Goal: Check status: Check status

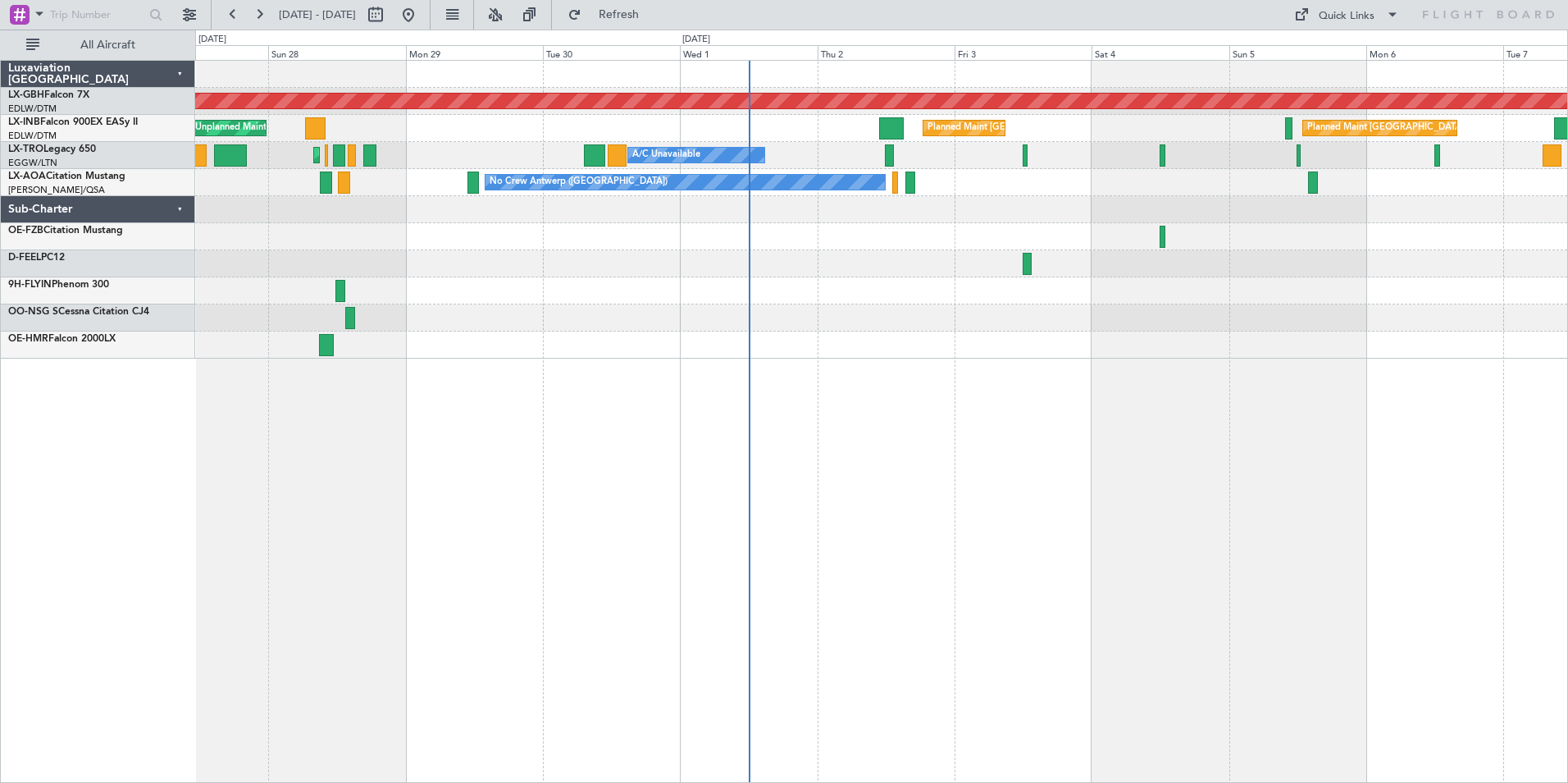
click at [957, 279] on div "Planned Maint Nurnberg Planned Maint London (Farnborough) Planned Maint Zurich …" at bounding box center [880, 210] width 1371 height 298
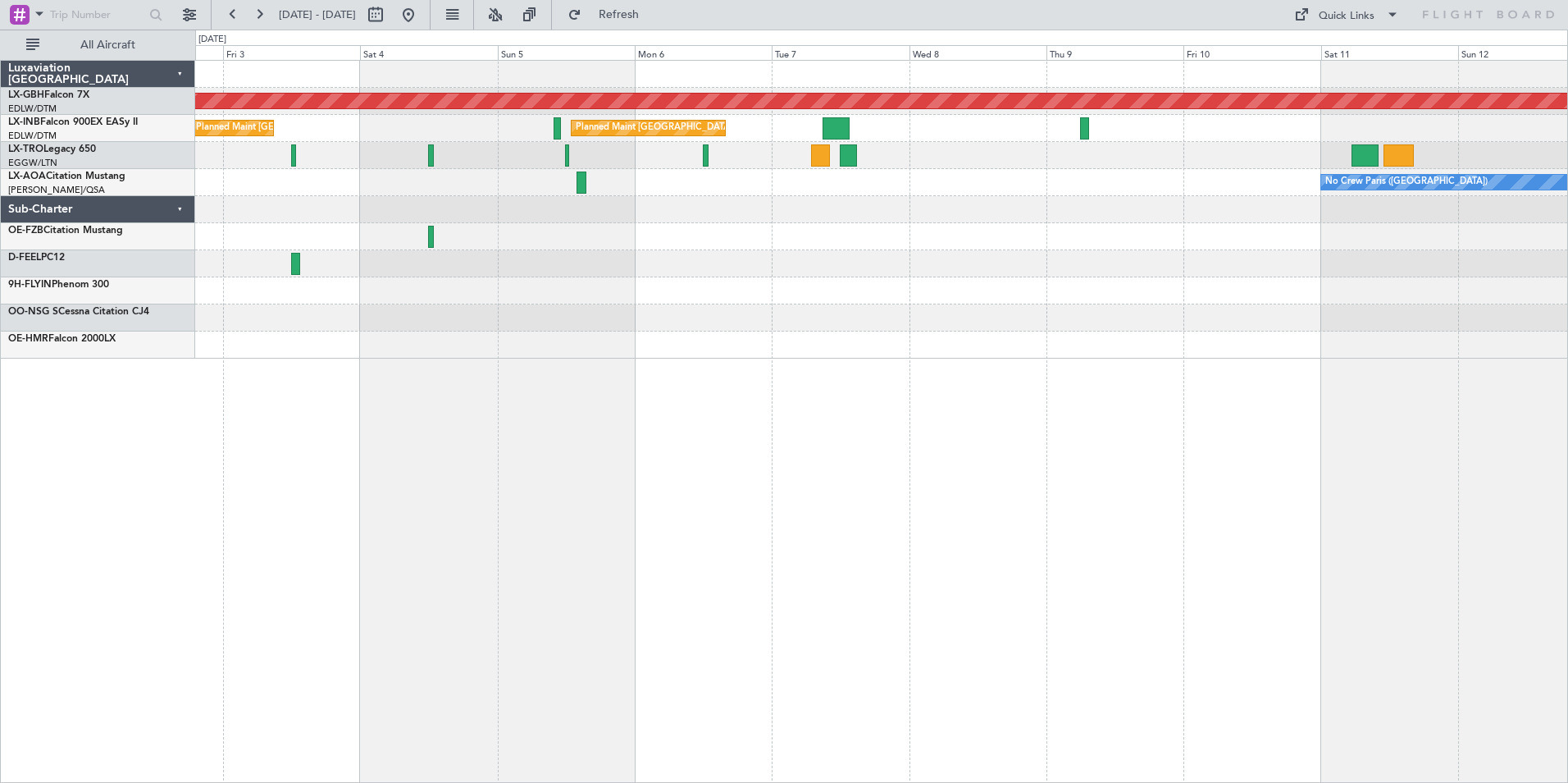
click at [559, 363] on div "Planned Maint Nurnberg Planned Maint London (Farnborough) Planned Maint Zurich …" at bounding box center [881, 421] width 1372 height 722
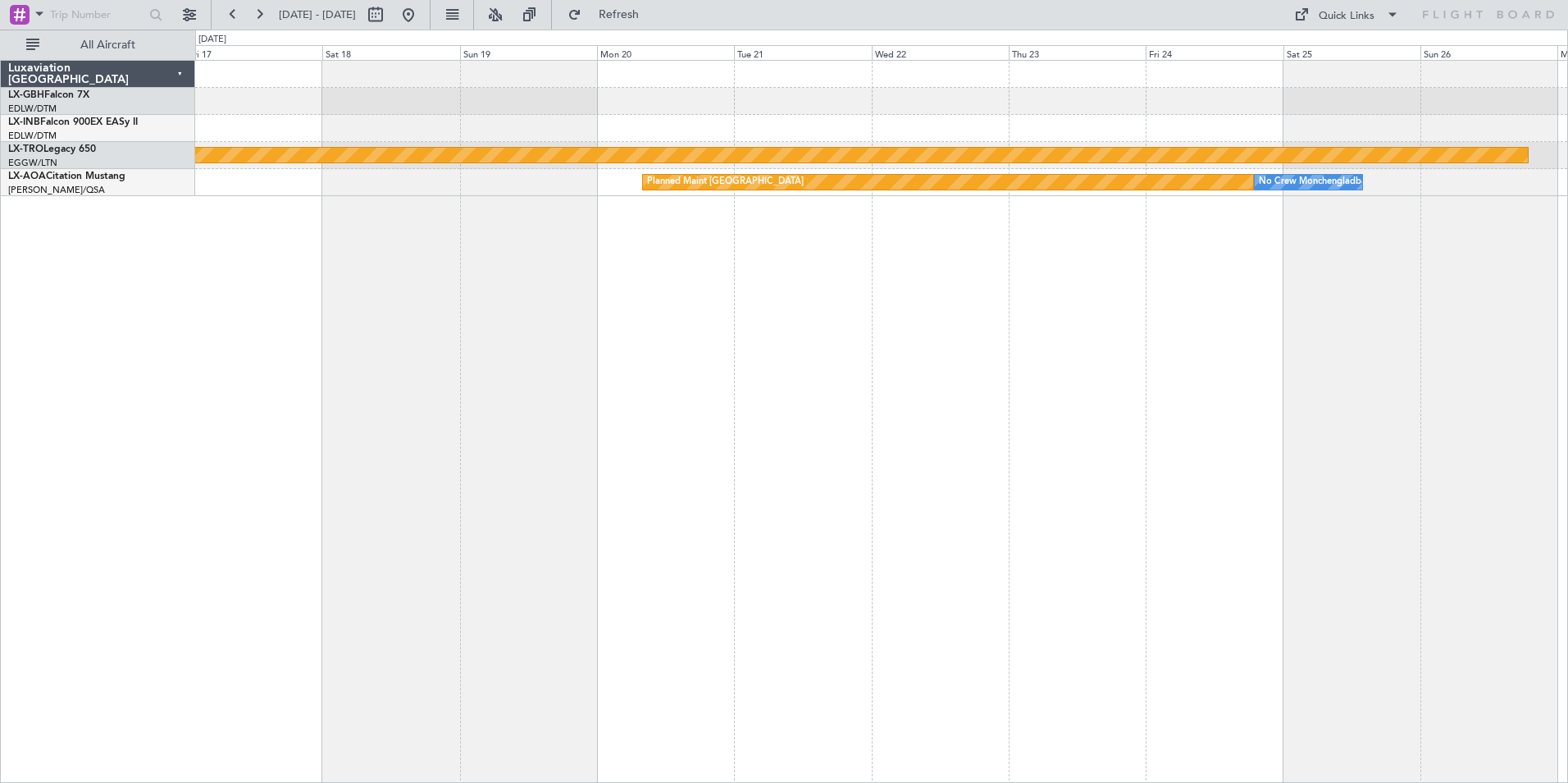
click at [128, 287] on div "Planned Maint Nurnberg Planned Maint Riga (Riga Intl) Planned Maint Monchenglad…" at bounding box center [784, 405] width 1568 height 753
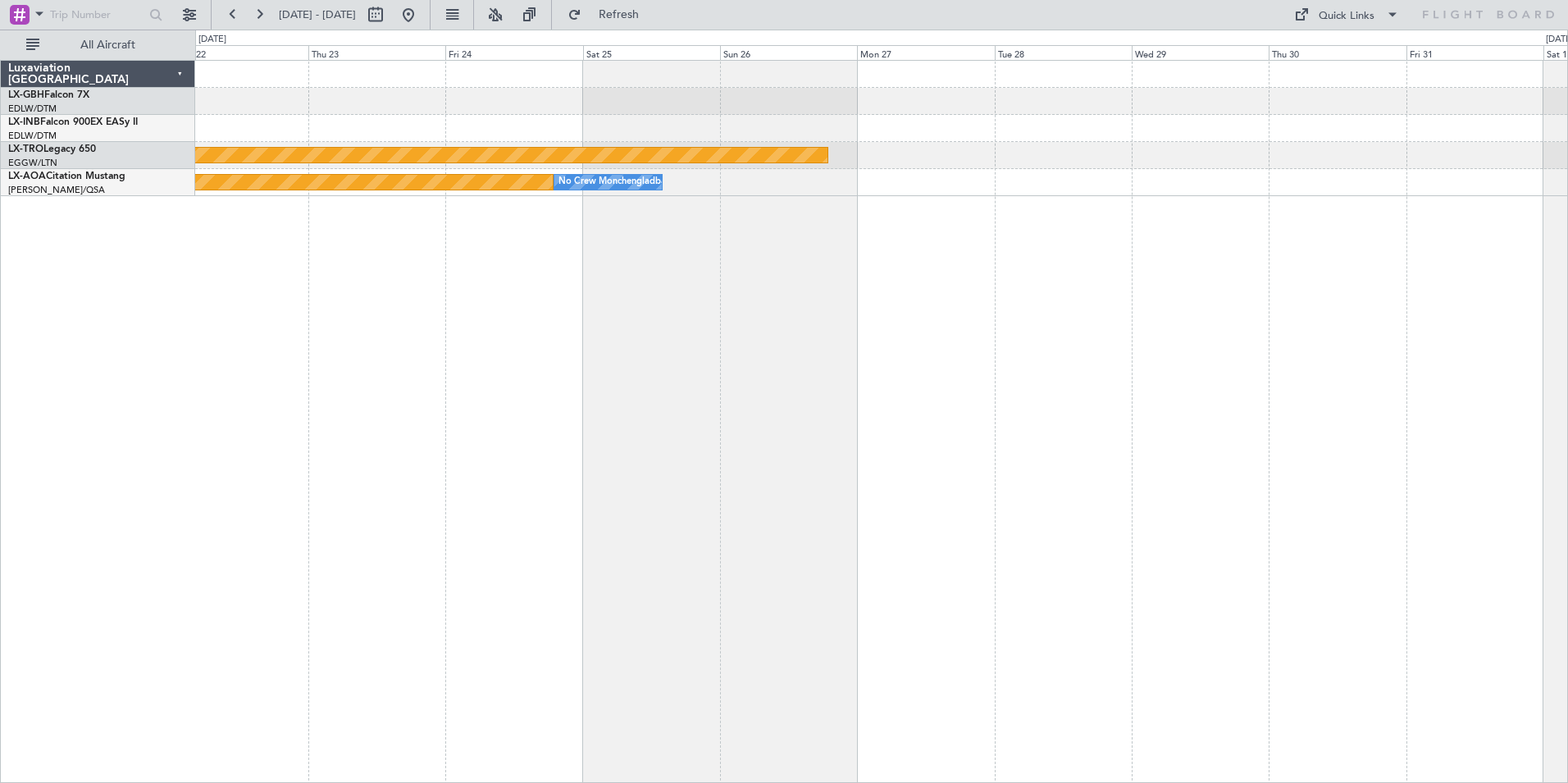
click at [353, 273] on div "Planned Maint Riga (Riga Intl) Planned Maint Monchengladbach No Crew Monchengla…" at bounding box center [881, 421] width 1372 height 722
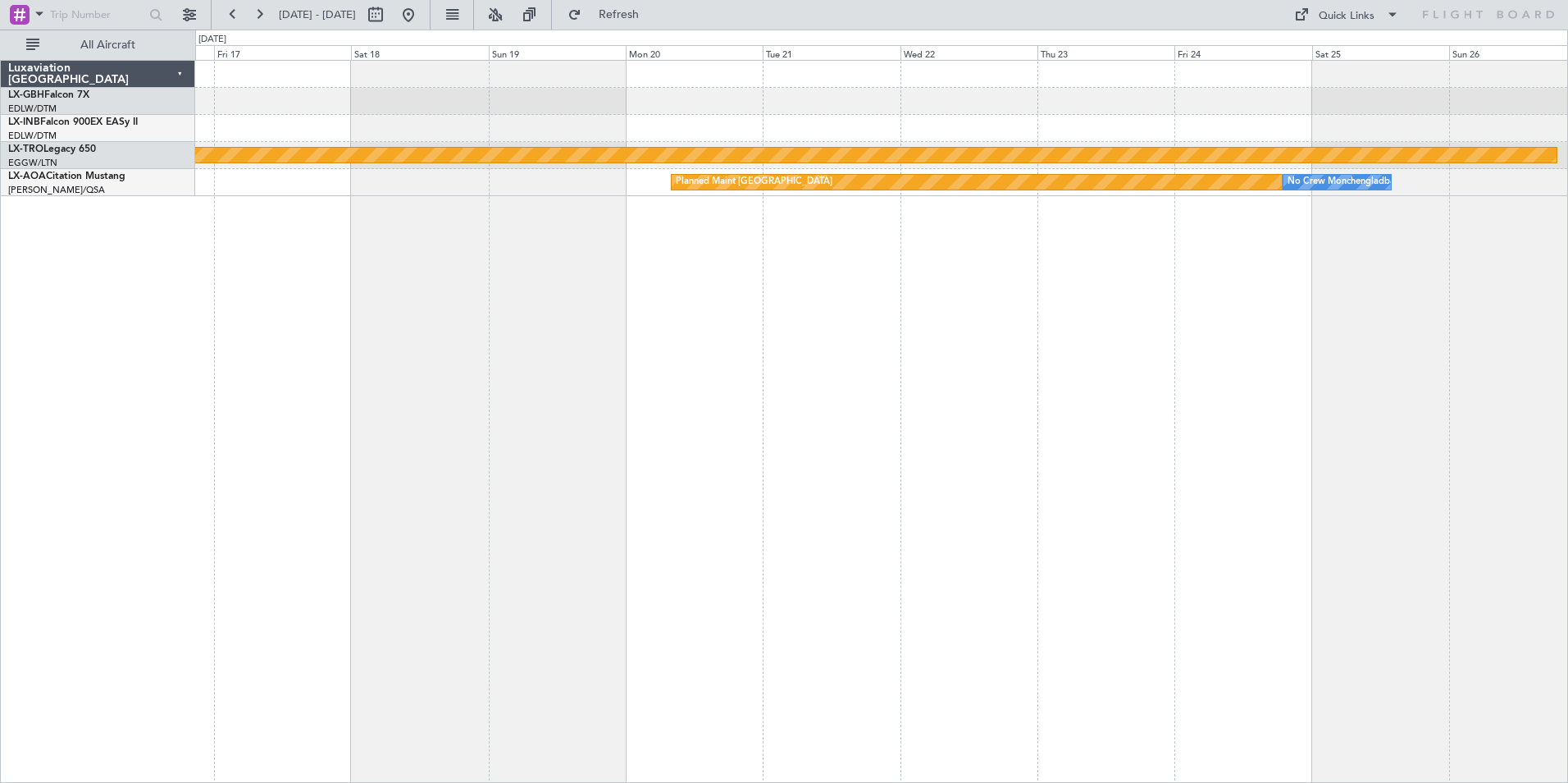
click at [1457, 351] on div "Planned Maint Nurnberg Planned Maint Riga (Riga Intl) Planned Maint Monchenglad…" at bounding box center [881, 421] width 1372 height 722
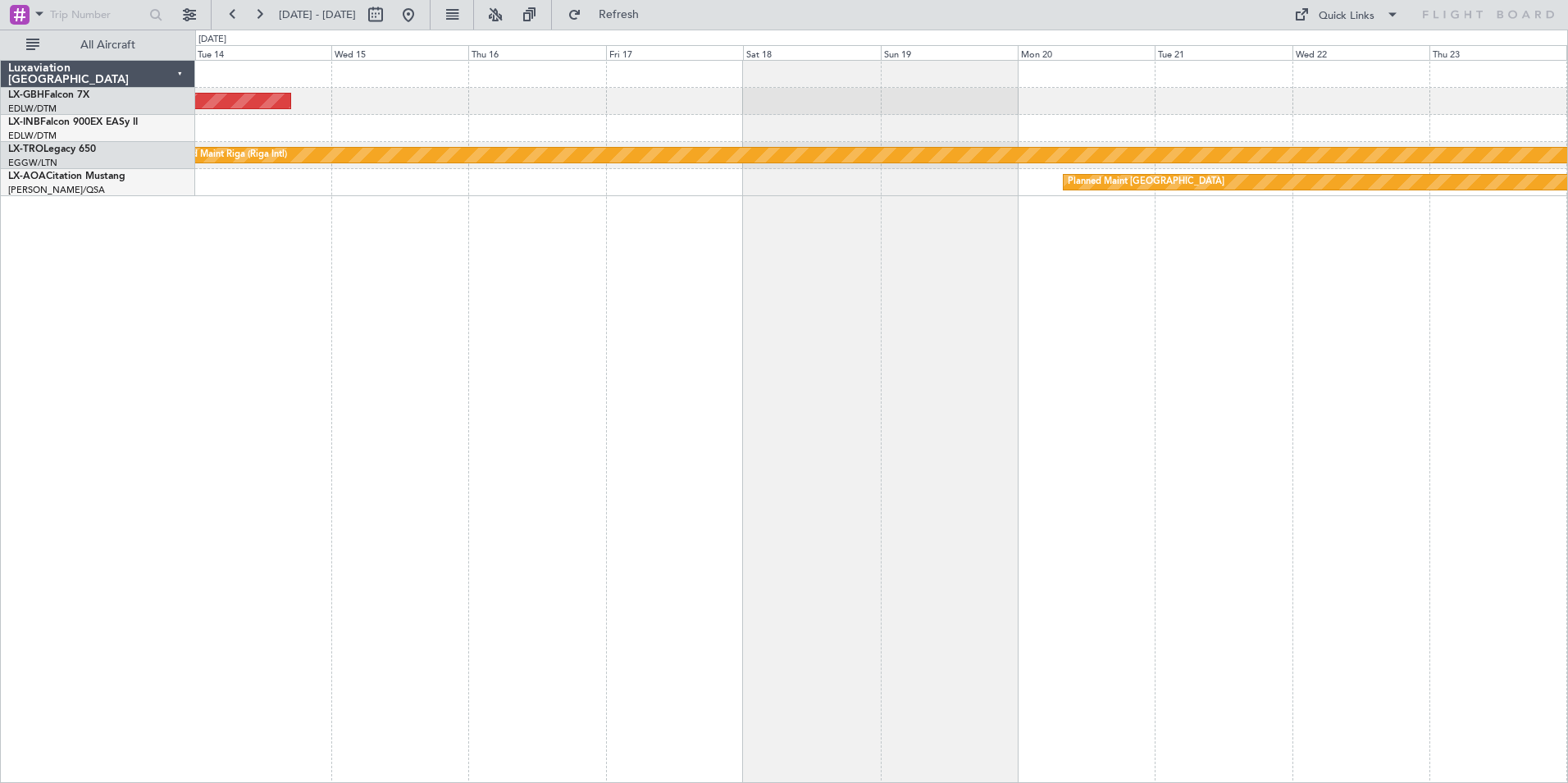
click at [1365, 271] on div "Planned Maint Nurnberg Planned Maint Riga (Riga Intl) Planned Maint Monchenglad…" at bounding box center [881, 421] width 1372 height 722
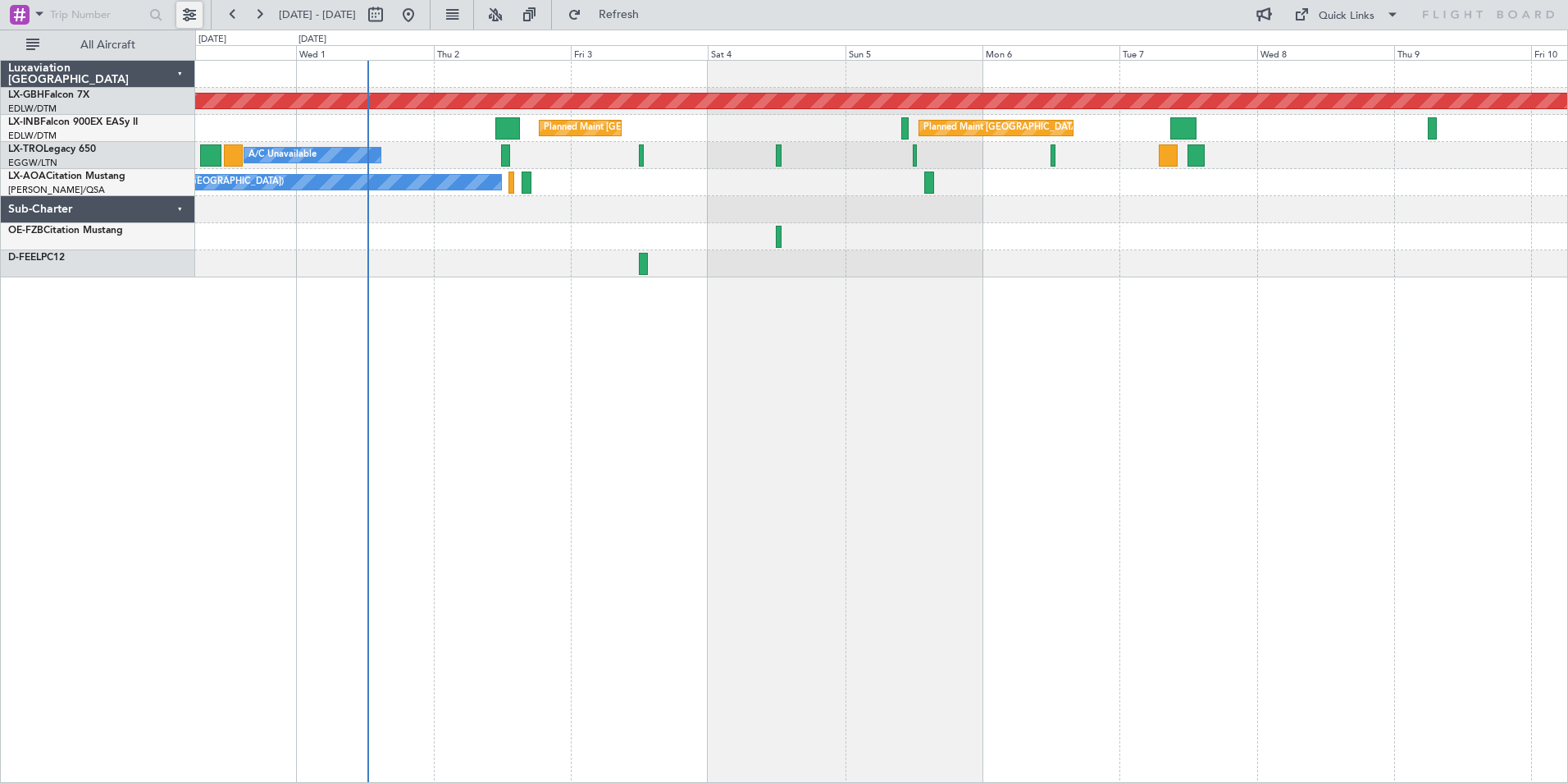
click at [192, 16] on button at bounding box center [189, 15] width 27 height 27
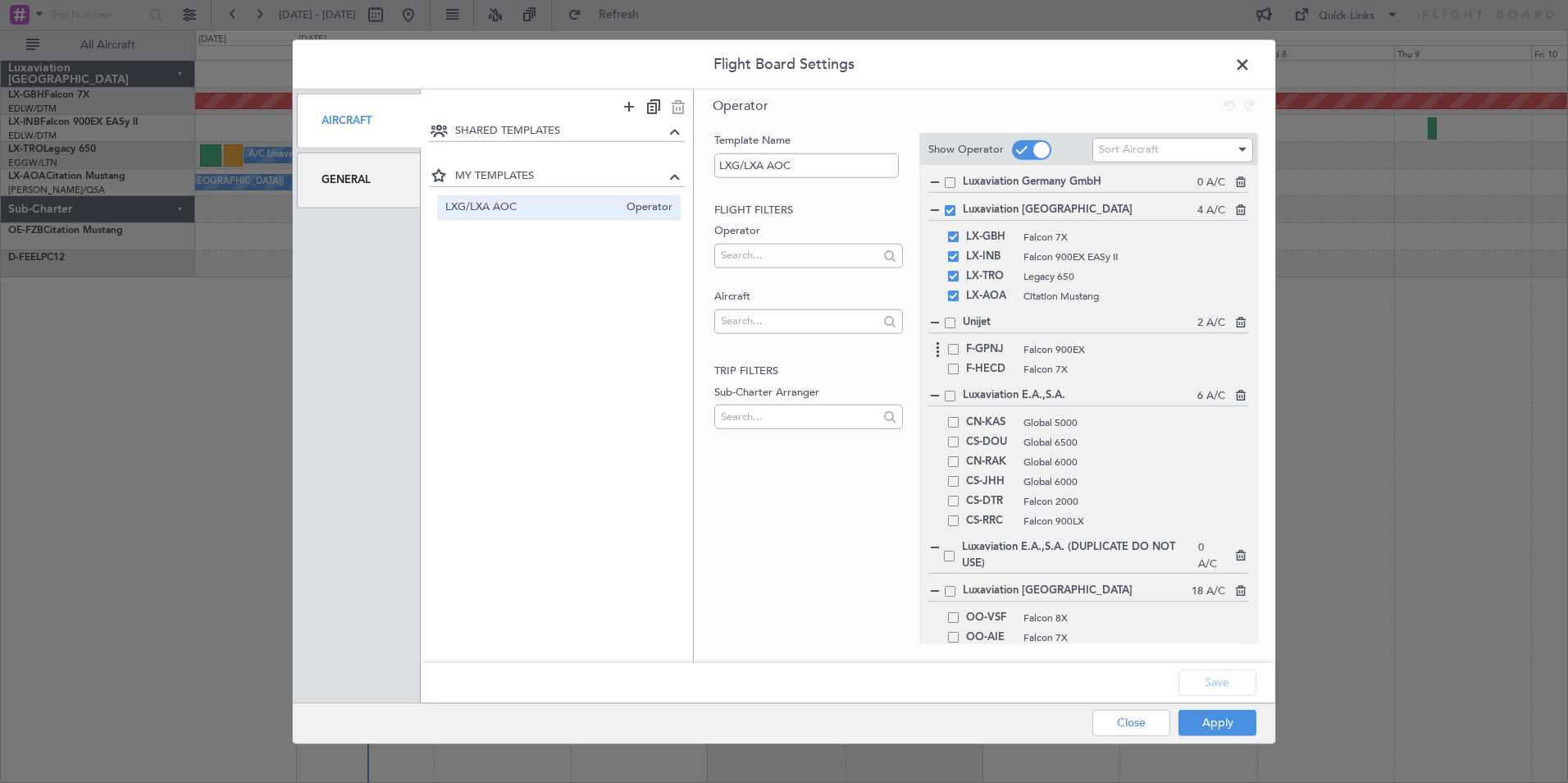
click at [951, 351] on span at bounding box center [953, 349] width 11 height 11
click at [959, 344] on input "checkbox" at bounding box center [959, 344] width 0 height 0
click at [1201, 687] on button "Save" at bounding box center [1217, 682] width 78 height 27
click at [1214, 727] on button "Apply" at bounding box center [1217, 721] width 78 height 27
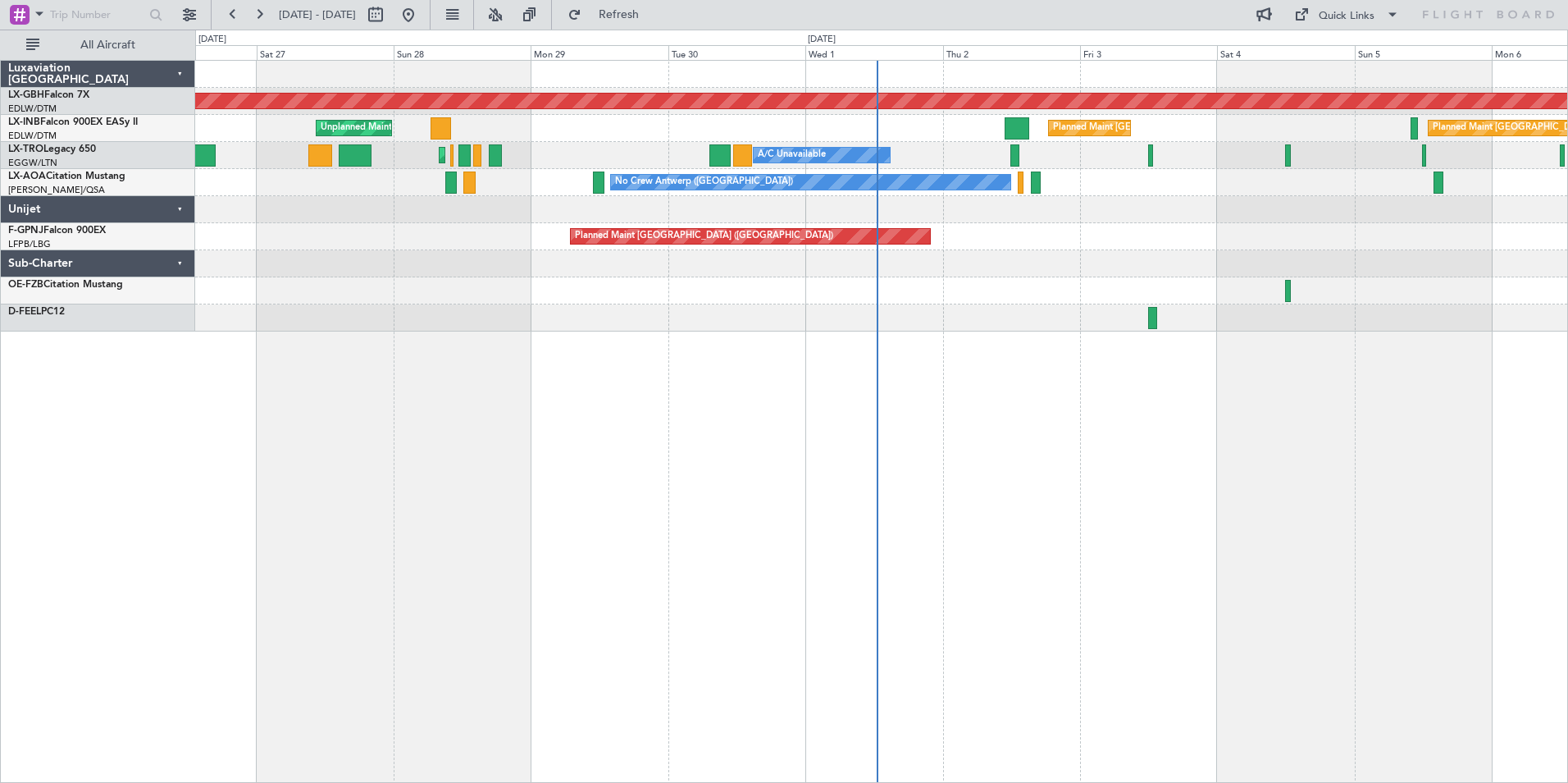
click at [1151, 493] on div "Planned Maint Nurnberg Planned Maint [GEOGRAPHIC_DATA] Planned Maint [GEOGRAPHI…" at bounding box center [881, 421] width 1372 height 722
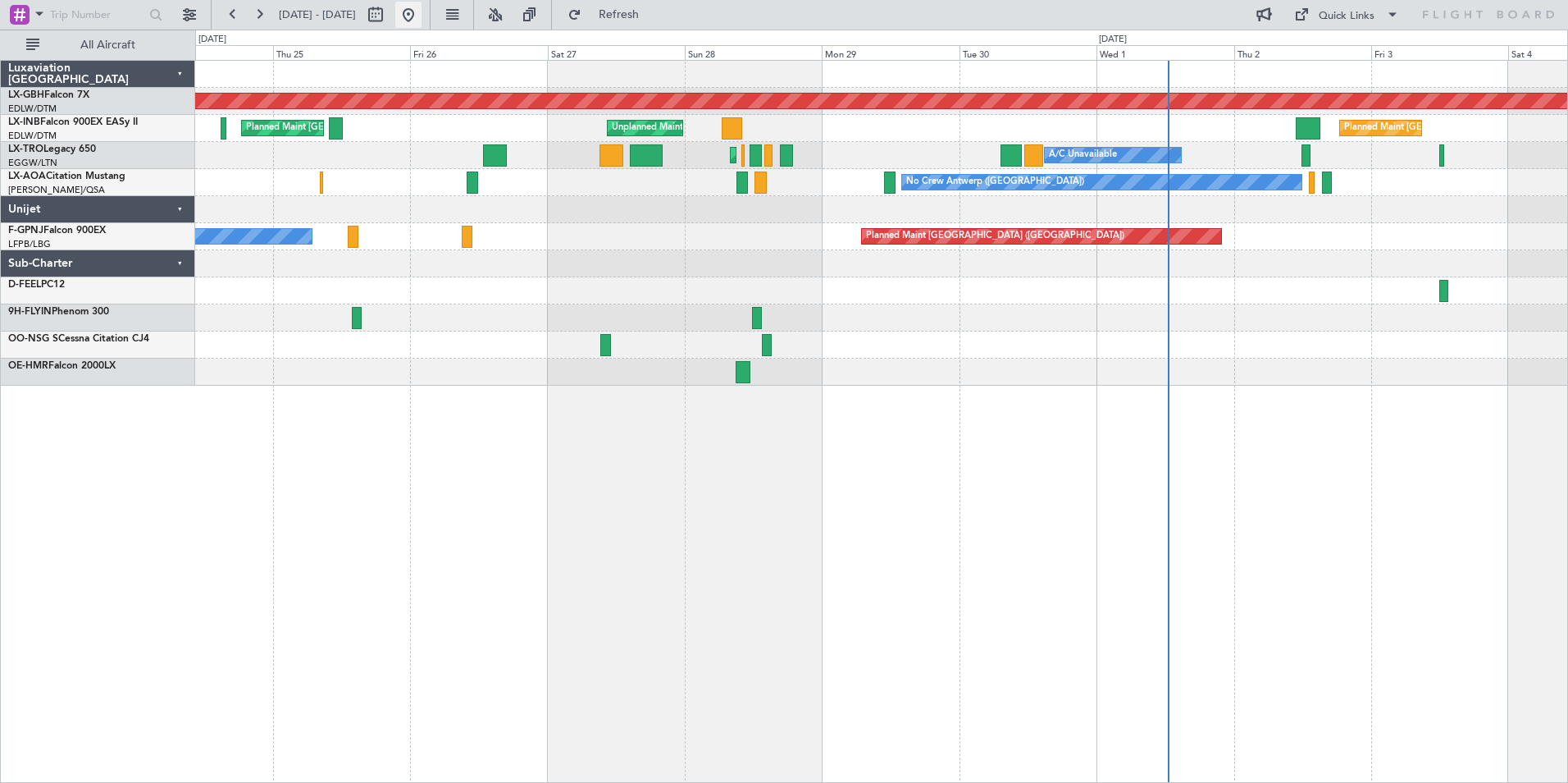
click at [422, 21] on button at bounding box center [408, 15] width 27 height 27
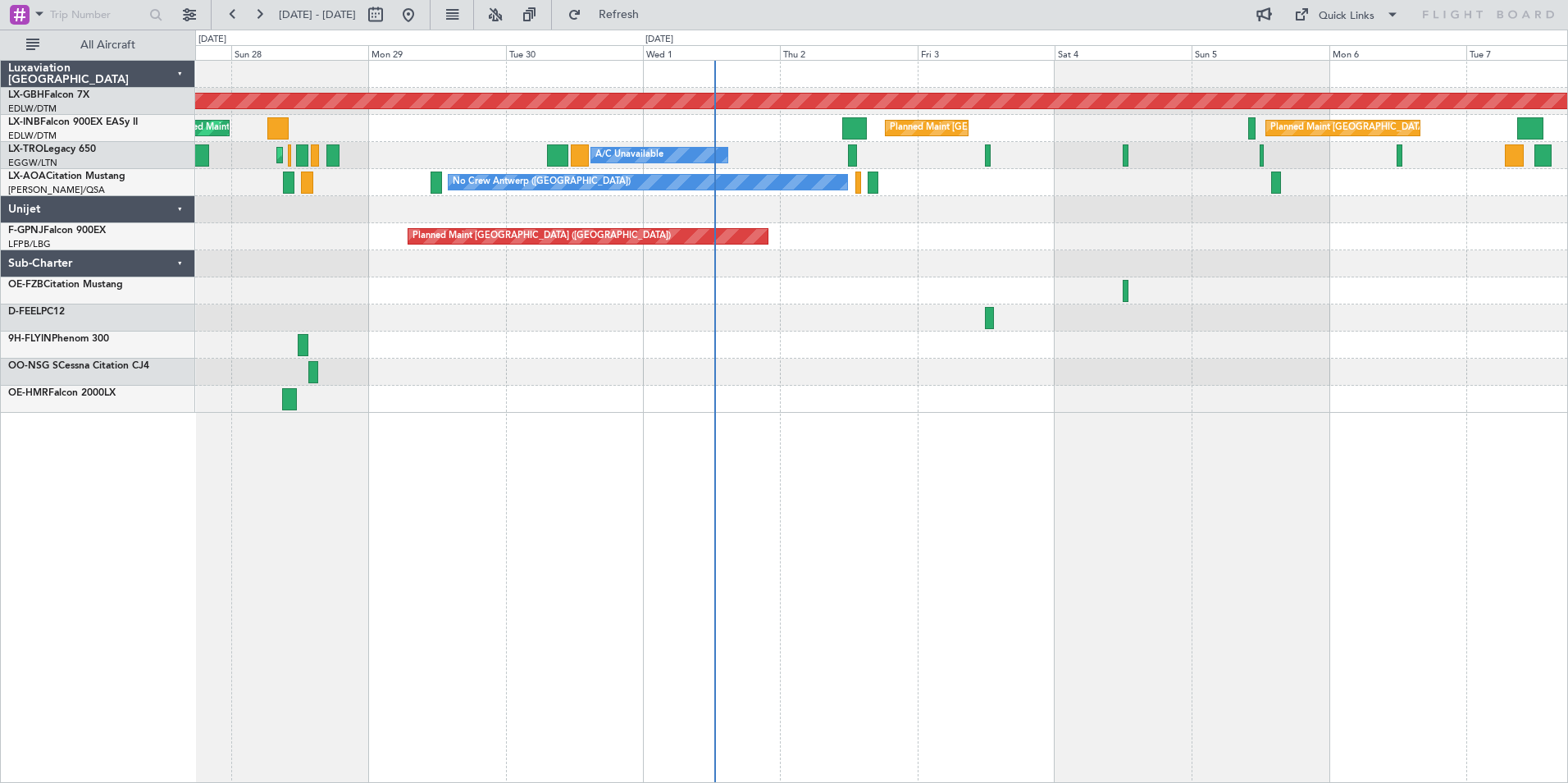
click at [1175, 477] on div "Planned Maint Nurnberg Planned Maint [GEOGRAPHIC_DATA] Unplanned Maint [GEOGRAP…" at bounding box center [881, 421] width 1372 height 722
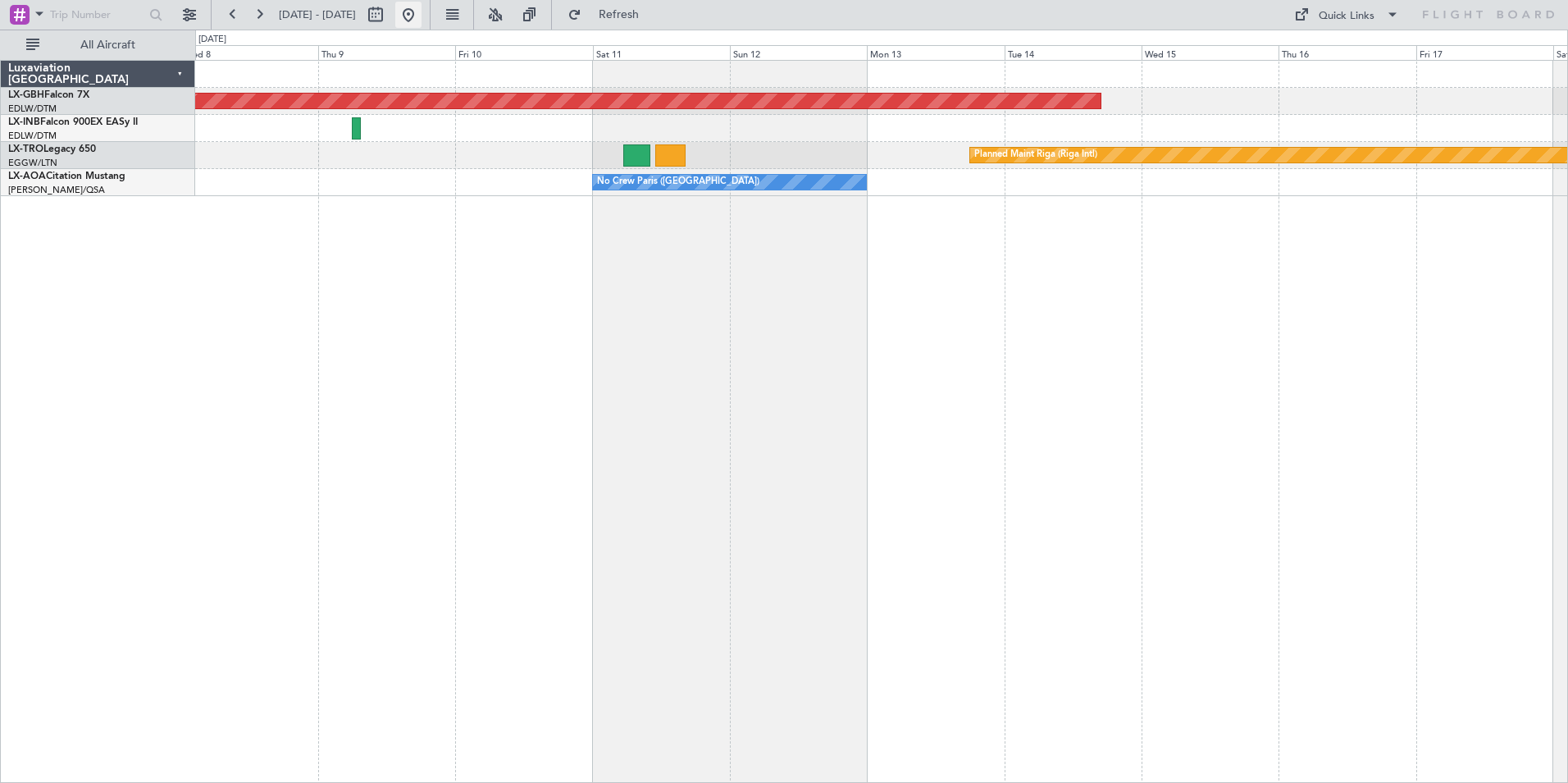
click at [422, 4] on button at bounding box center [408, 15] width 27 height 27
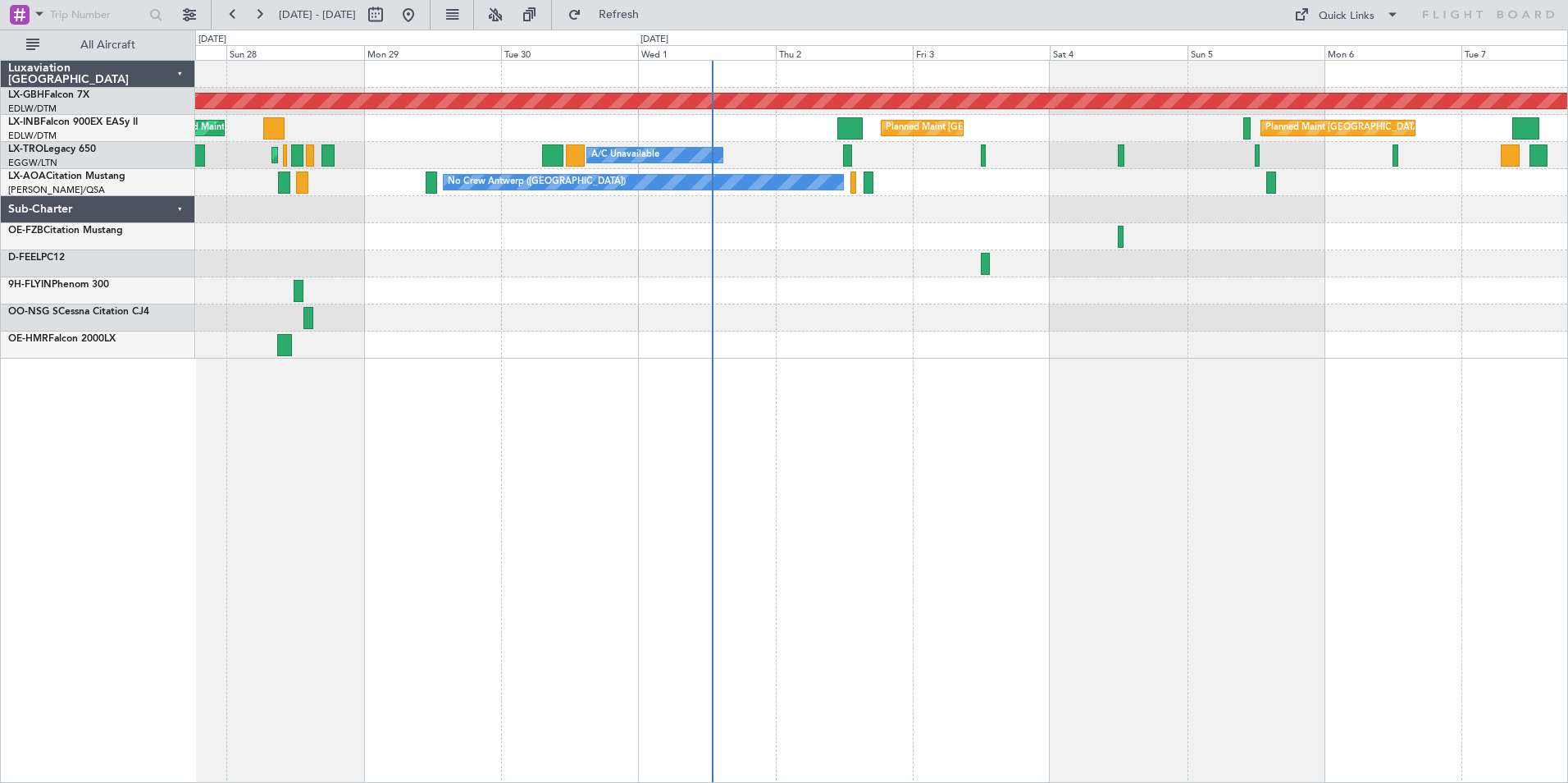
click at [766, 318] on div at bounding box center [880, 317] width 1371 height 27
